Goal: Find specific page/section: Find specific page/section

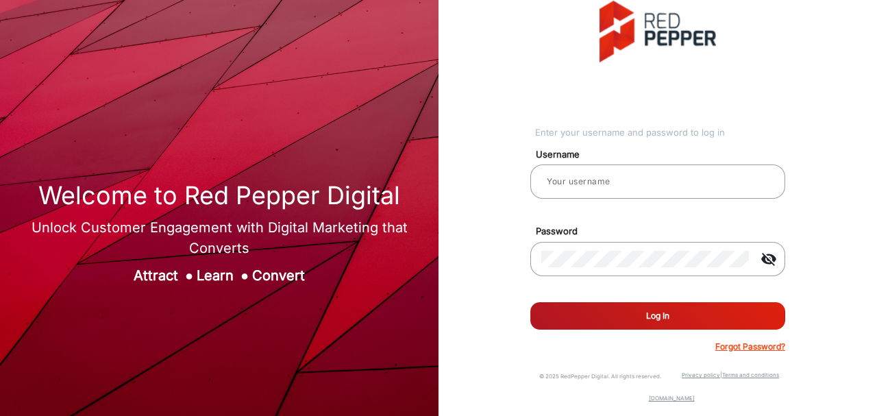
type input "Autozone1"
click at [669, 303] on button "Log In" at bounding box center [657, 315] width 255 height 27
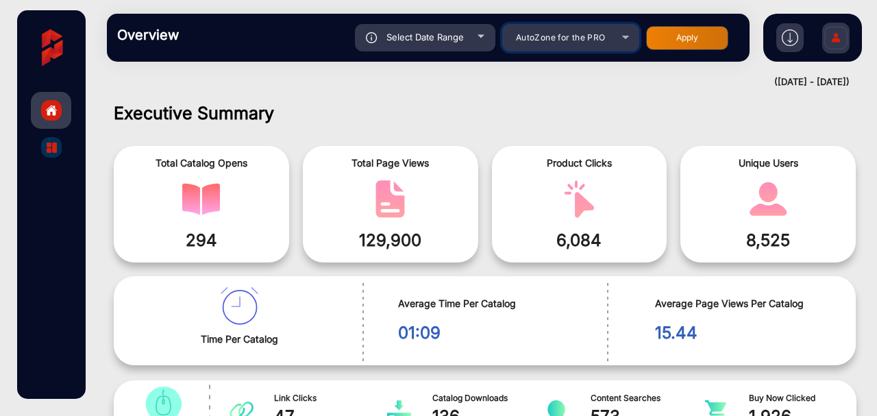
click at [601, 42] on div "AutoZone for the PRO" at bounding box center [560, 37] width 110 height 16
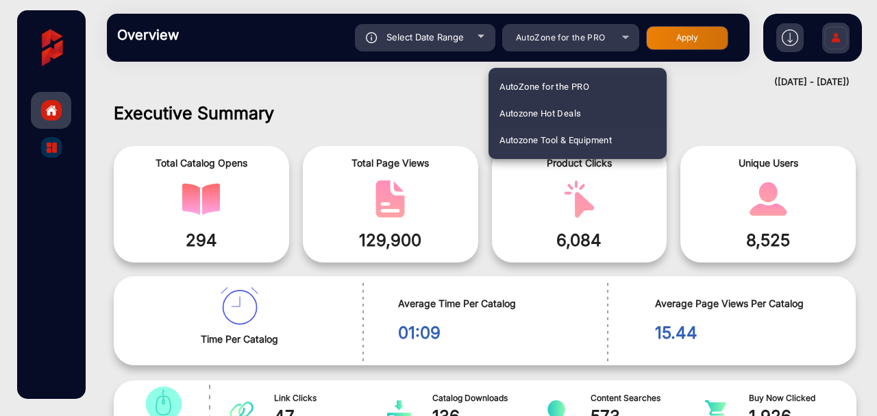
click at [575, 110] on span "Autozone Hot Deals" at bounding box center [540, 113] width 82 height 27
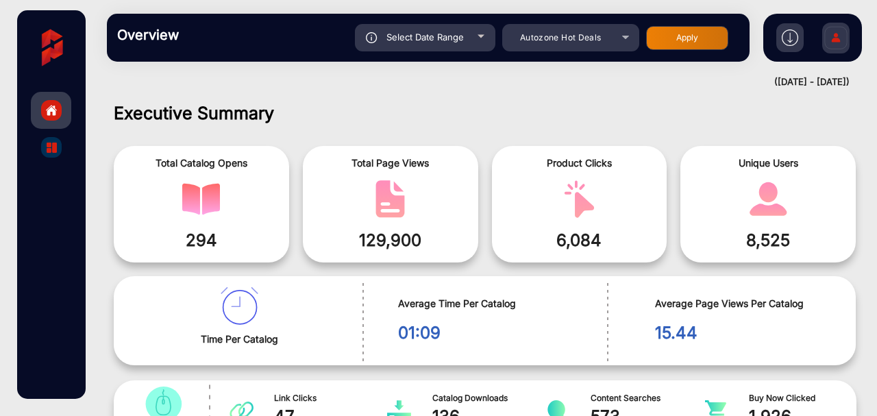
click at [676, 37] on button "Apply" at bounding box center [687, 38] width 82 height 24
type input "[DATE]"
click at [60, 148] on div at bounding box center [51, 147] width 21 height 21
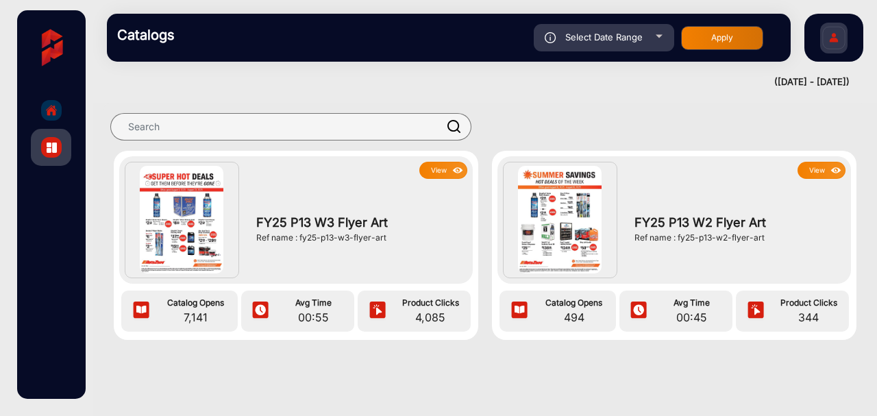
click at [437, 176] on button "View" at bounding box center [443, 170] width 48 height 17
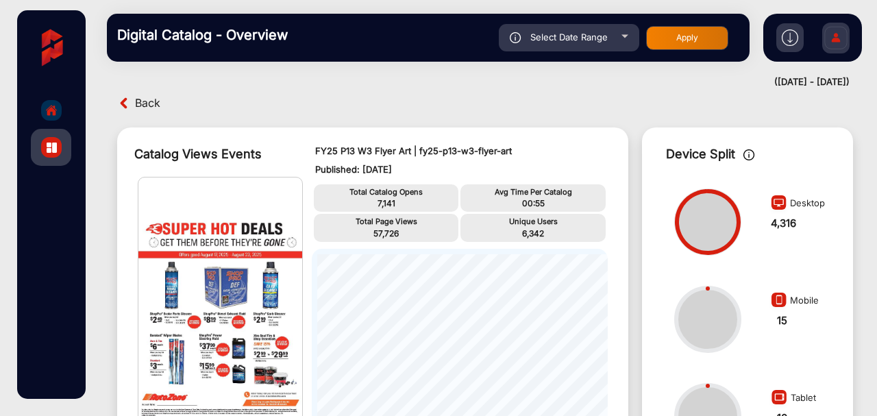
click at [600, 42] on span "Select Date Range" at bounding box center [568, 37] width 77 height 11
type input "[DATE]"
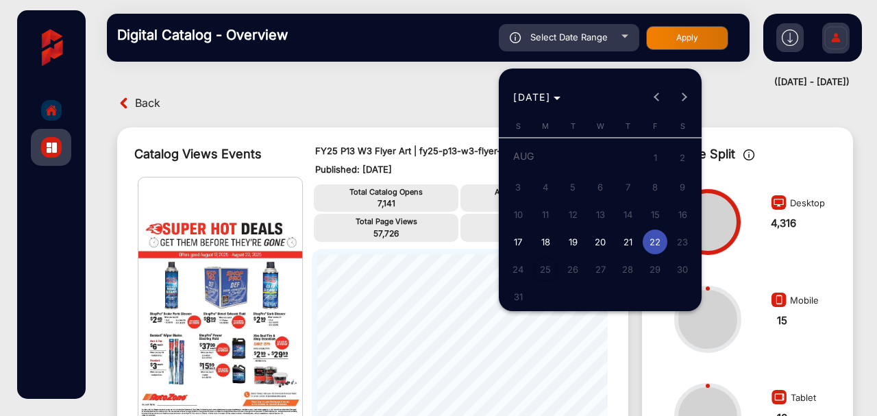
click at [600, 42] on div at bounding box center [438, 208] width 877 height 416
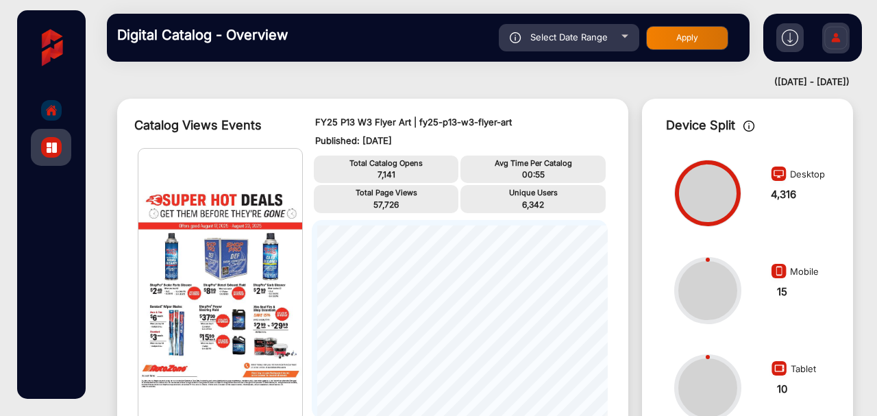
scroll to position [0, 0]
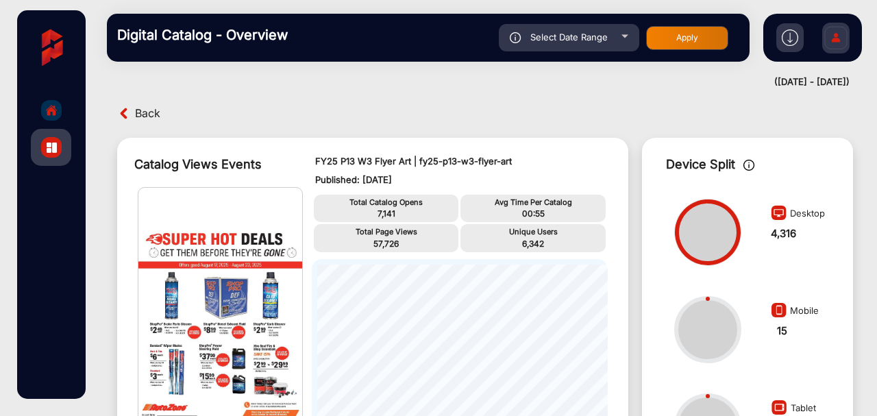
click at [844, 34] on img at bounding box center [835, 40] width 29 height 48
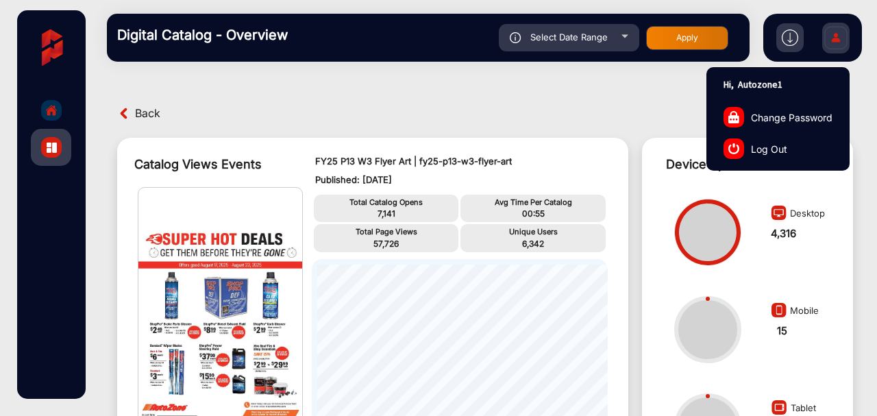
click at [297, 84] on div "([DATE] - [DATE])" at bounding box center [471, 82] width 756 height 14
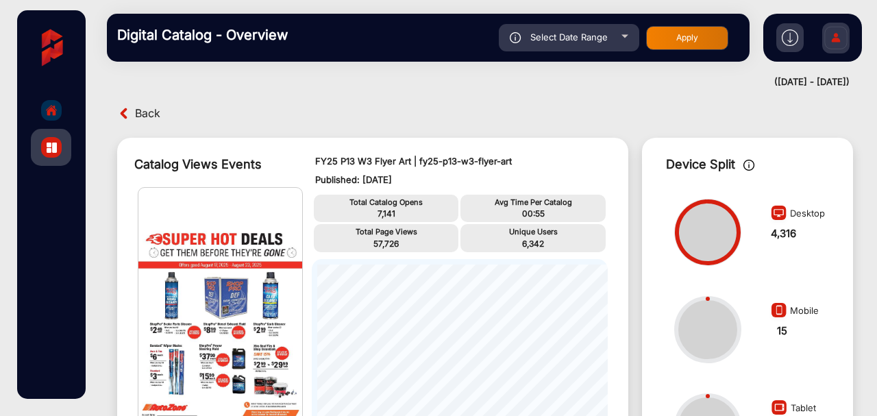
click at [36, 108] on link "Dashboard" at bounding box center [51, 110] width 40 height 37
